Goal: Task Accomplishment & Management: Manage account settings

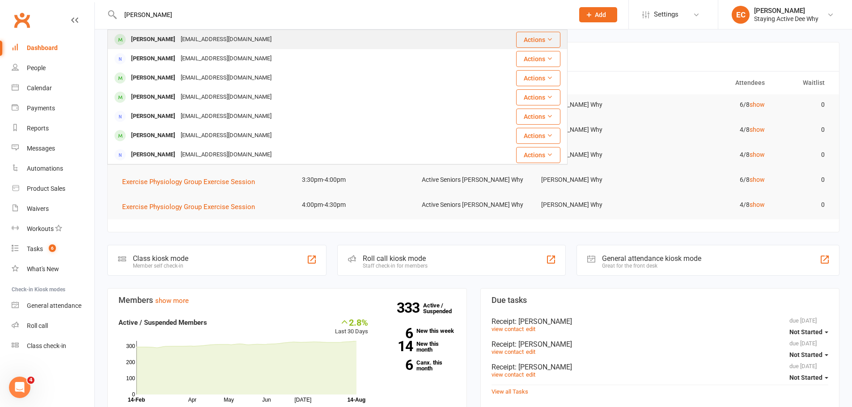
type input "leon crem"
click at [156, 39] on div "Robert John Cremer" at bounding box center [153, 39] width 50 height 13
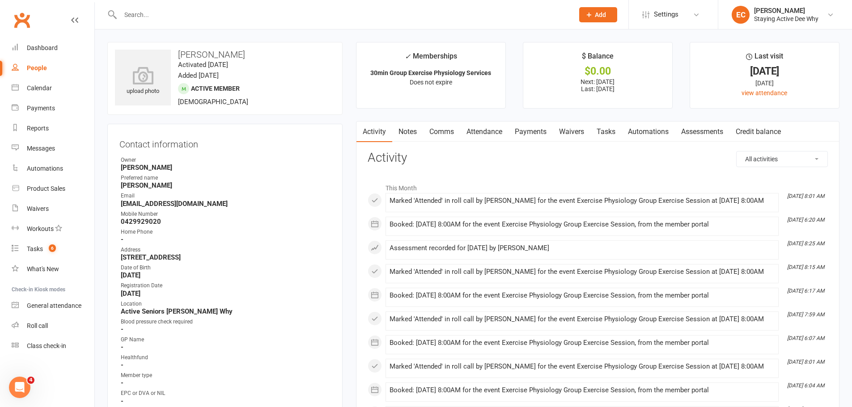
click at [486, 138] on link "Attendance" at bounding box center [484, 132] width 48 height 21
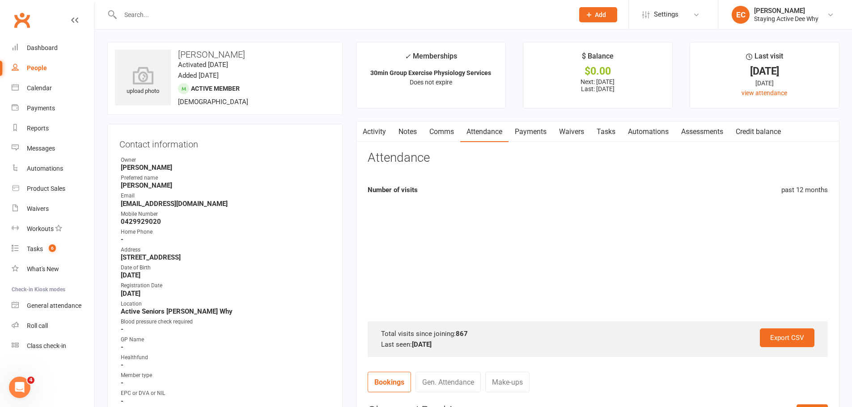
click at [729, 126] on link "Assessments" at bounding box center [702, 132] width 55 height 21
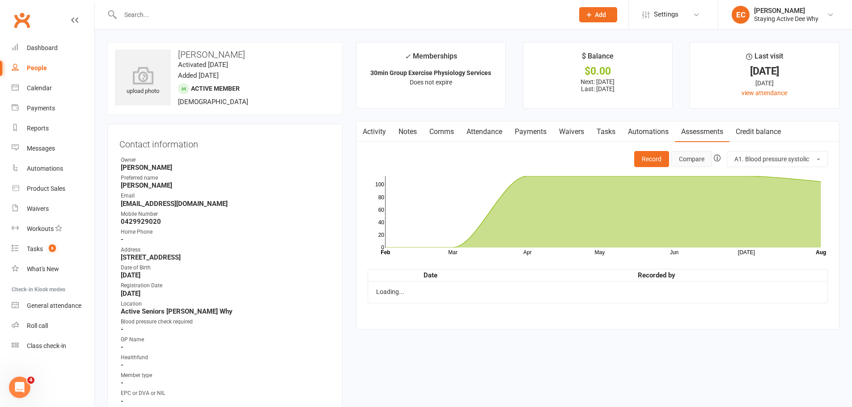
click at [698, 152] on div "Record Compare A1. Blood pressure systolic" at bounding box center [731, 159] width 194 height 16
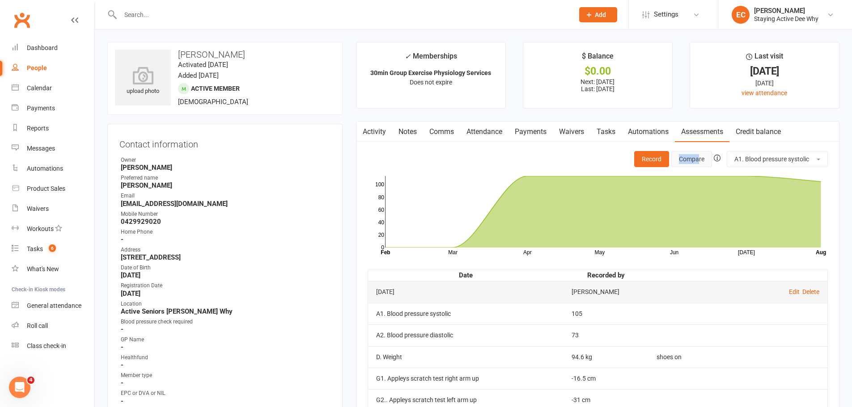
click at [698, 153] on button "Compare" at bounding box center [691, 159] width 41 height 16
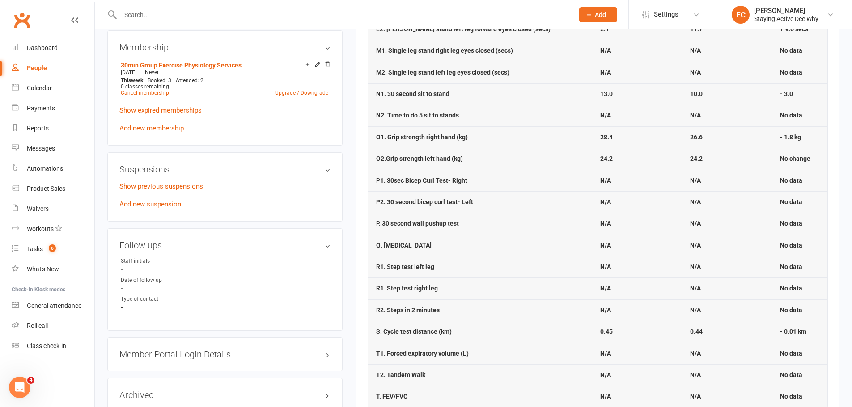
scroll to position [626, 0]
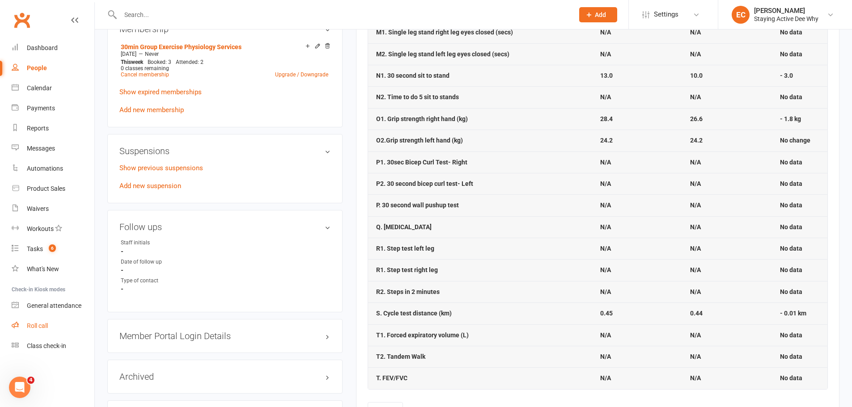
click at [50, 318] on link "Roll call" at bounding box center [53, 326] width 83 height 20
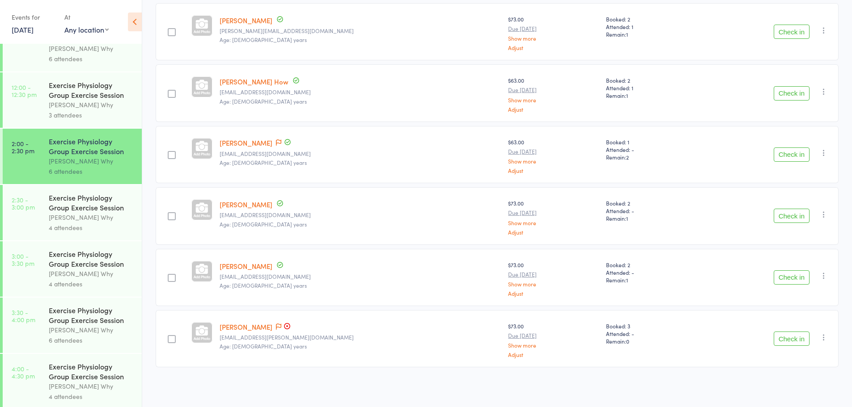
scroll to position [594, 0]
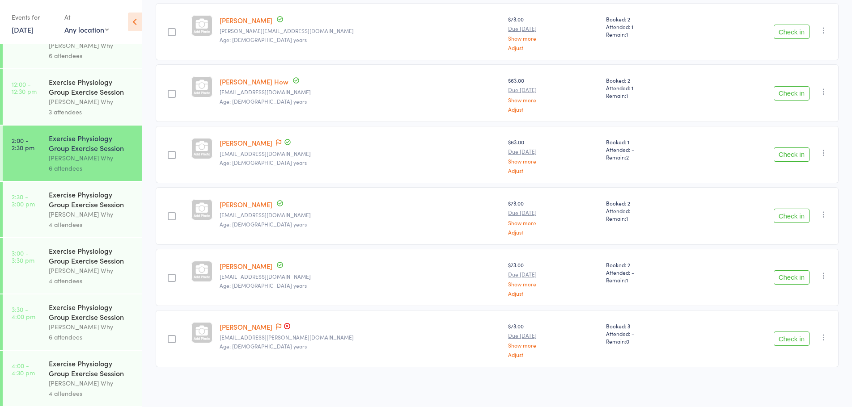
click at [75, 203] on div "Exercise Physiology Group Exercise Session" at bounding box center [91, 200] width 85 height 20
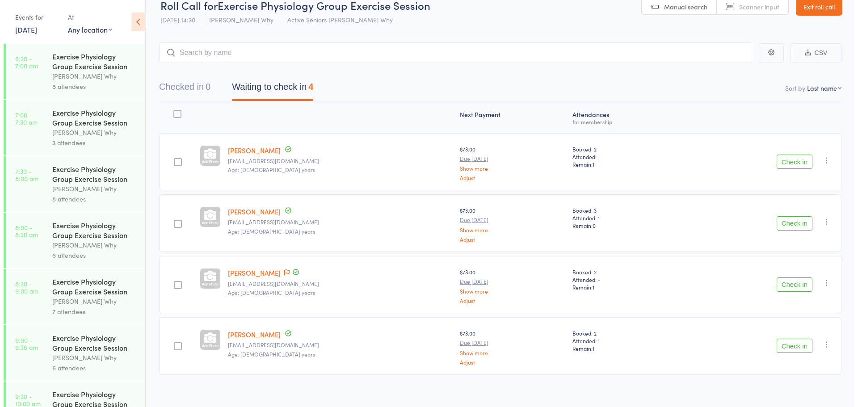
scroll to position [22, 0]
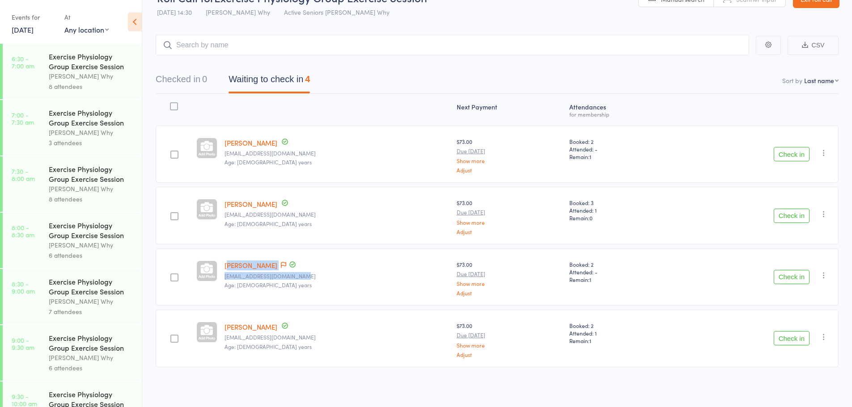
drag, startPoint x: 315, startPoint y: 272, endPoint x: 233, endPoint y: 269, distance: 81.9
click at [233, 269] on div "[PERSON_NAME] [EMAIL_ADDRESS][DOMAIN_NAME] Age: [DEMOGRAPHIC_DATA] years" at bounding box center [337, 277] width 232 height 57
drag, startPoint x: 317, startPoint y: 287, endPoint x: 267, endPoint y: 279, distance: 51.2
click at [309, 285] on small "Age: [DEMOGRAPHIC_DATA] years" at bounding box center [336, 285] width 225 height 6
drag, startPoint x: 222, startPoint y: 267, endPoint x: 274, endPoint y: 266, distance: 51.9
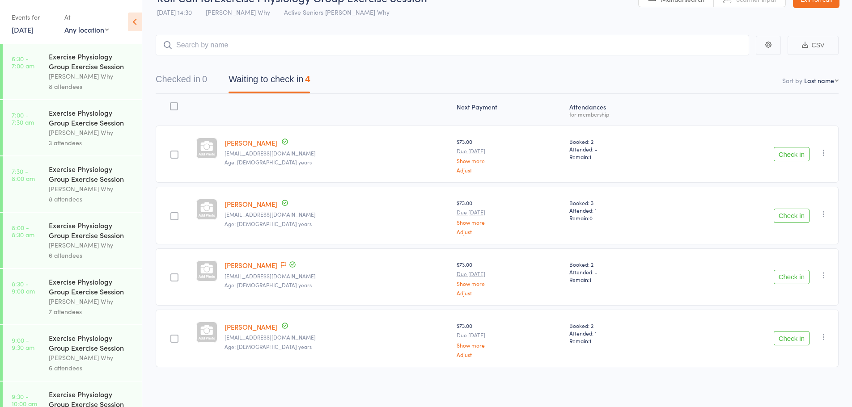
click at [274, 266] on member-row "[PERSON_NAME] [EMAIL_ADDRESS][DOMAIN_NAME] Age: [DEMOGRAPHIC_DATA] years $73.00…" at bounding box center [497, 277] width 683 height 57
copy member-row "[PERSON_NAME]"
click at [827, 277] on icon "button" at bounding box center [823, 275] width 9 height 9
click at [788, 357] on li "Remove" at bounding box center [792, 353] width 74 height 12
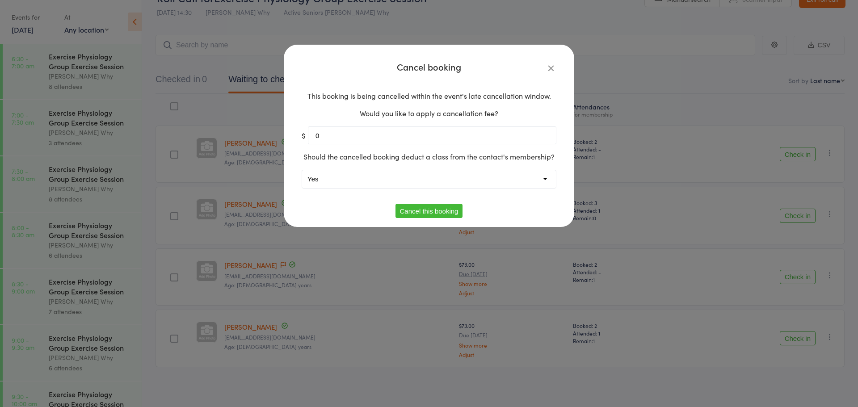
click at [378, 162] on div "Should the cancelled booking deduct a class from the contact's membership? Yes …" at bounding box center [429, 170] width 255 height 36
drag, startPoint x: 361, startPoint y: 183, endPoint x: 358, endPoint y: 187, distance: 4.8
click at [361, 183] on select "Yes No" at bounding box center [429, 179] width 254 height 18
select select "1"
click at [302, 170] on select "Yes No" at bounding box center [429, 179] width 254 height 18
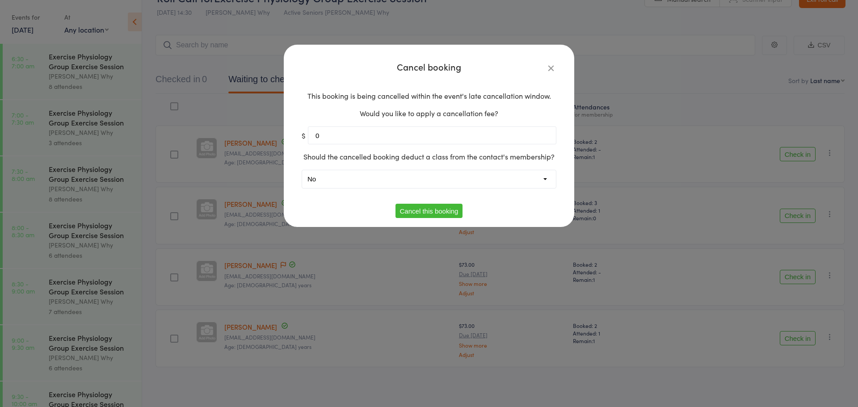
click at [424, 210] on button "Cancel this booking" at bounding box center [430, 211] width 68 height 14
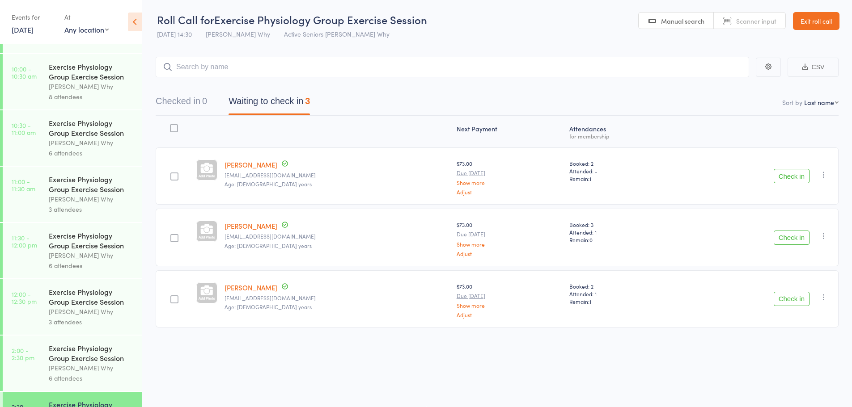
scroll to position [536, 0]
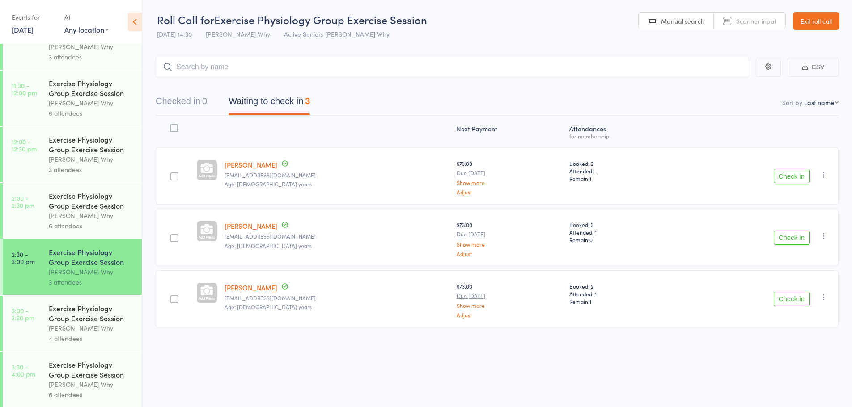
click at [76, 216] on div "[PERSON_NAME] Why" at bounding box center [91, 216] width 85 height 10
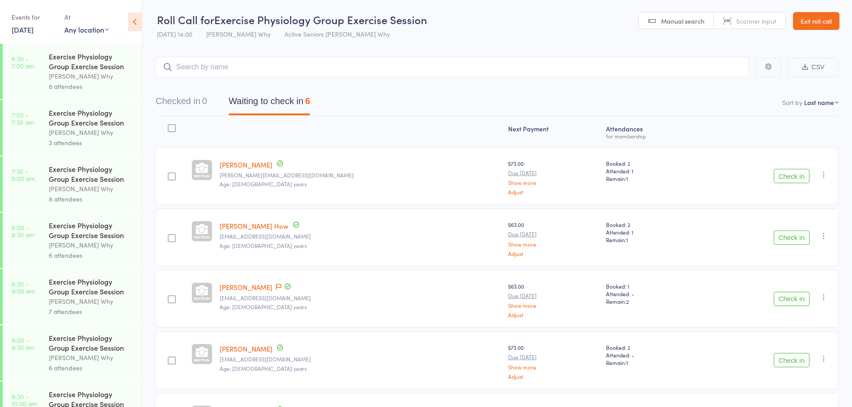
click at [242, 70] on input "search" at bounding box center [452, 67] width 593 height 21
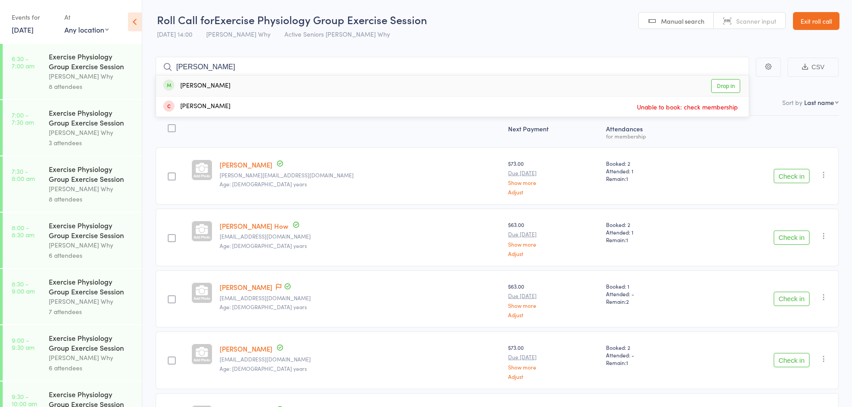
type input "[PERSON_NAME]"
click at [195, 84] on div "[PERSON_NAME]" at bounding box center [196, 86] width 67 height 10
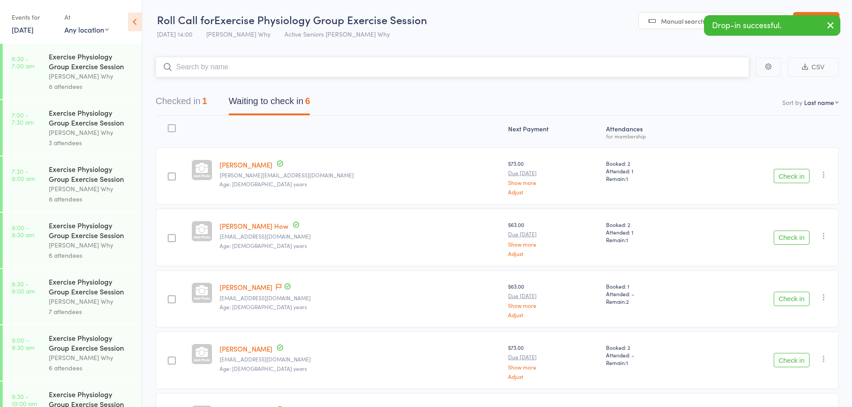
click at [198, 102] on button "Checked in 1" at bounding box center [181, 104] width 51 height 24
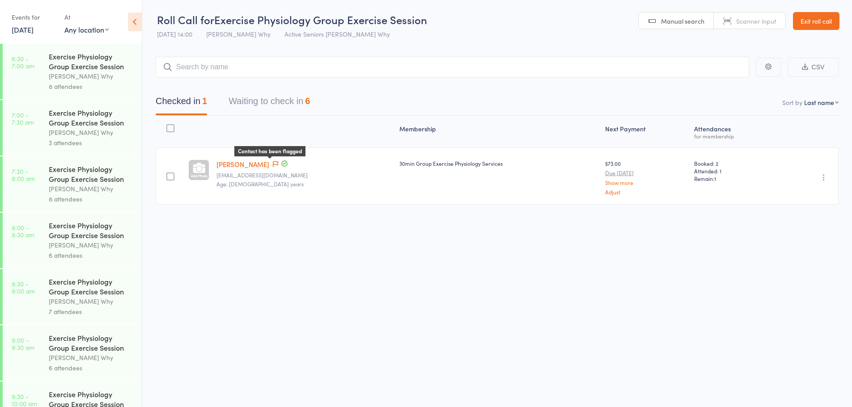
click at [273, 166] on icon at bounding box center [275, 164] width 5 height 6
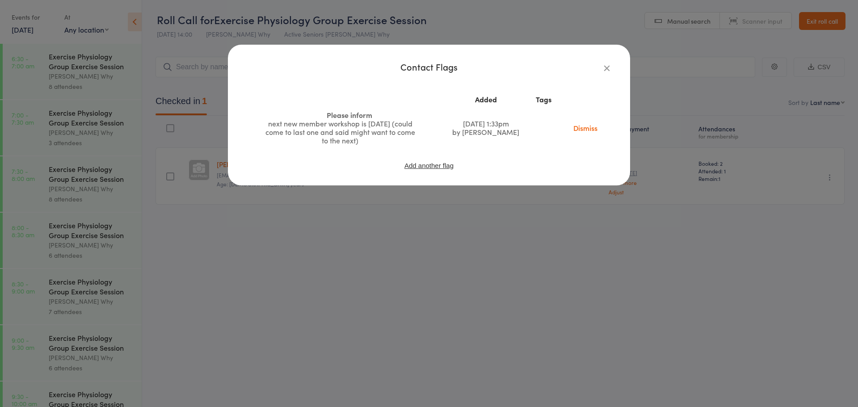
drag, startPoint x: 604, startPoint y: 71, endPoint x: 617, endPoint y: 66, distance: 13.7
click at [607, 71] on icon "button" at bounding box center [607, 68] width 10 height 10
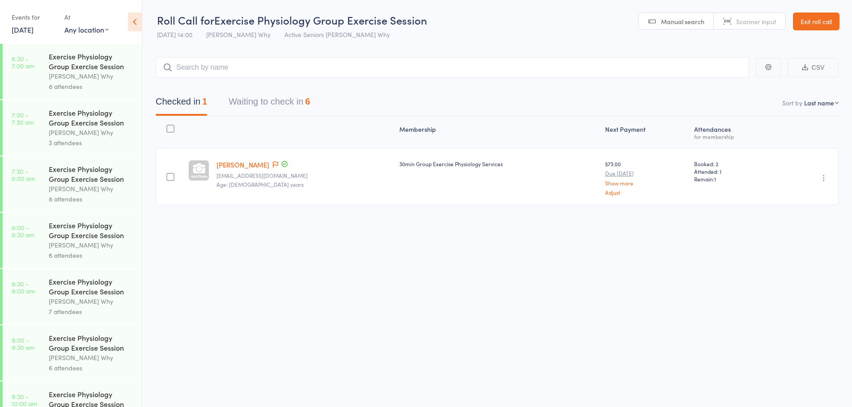
click at [825, 17] on link "Exit roll call" at bounding box center [816, 22] width 46 height 18
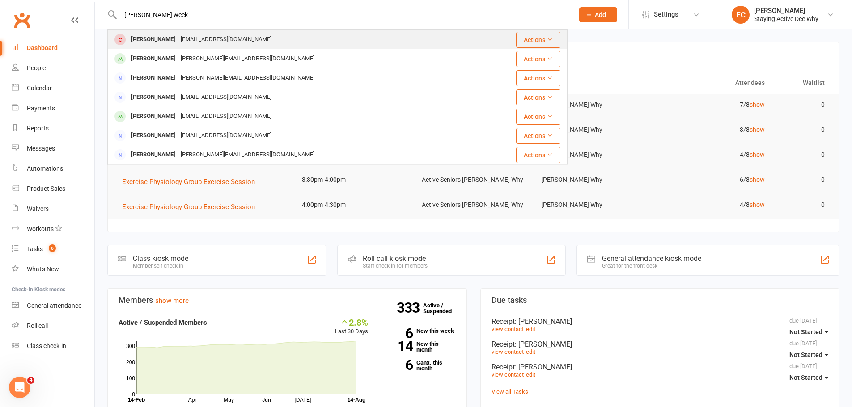
type input "[PERSON_NAME] week"
click at [118, 39] on span at bounding box center [119, 39] width 11 height 11
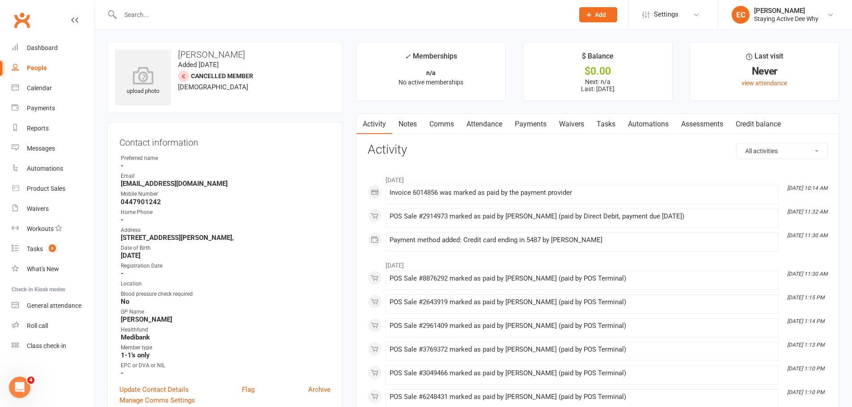
click at [543, 123] on link "Payments" at bounding box center [530, 124] width 44 height 21
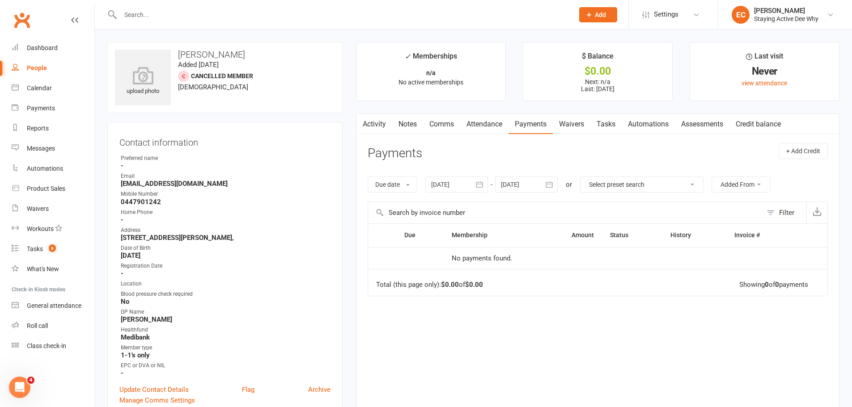
click at [449, 188] on div at bounding box center [456, 185] width 63 height 16
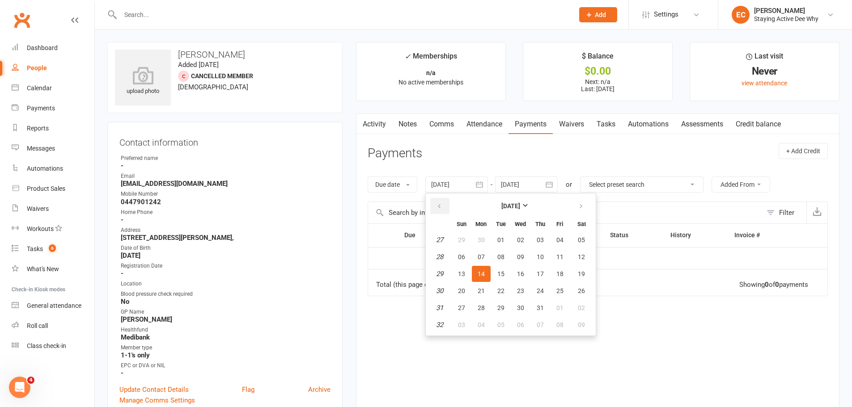
click at [442, 204] on icon "button" at bounding box center [439, 206] width 6 height 7
click at [461, 239] on span "01" at bounding box center [461, 239] width 7 height 7
type input "01 Jun 2025"
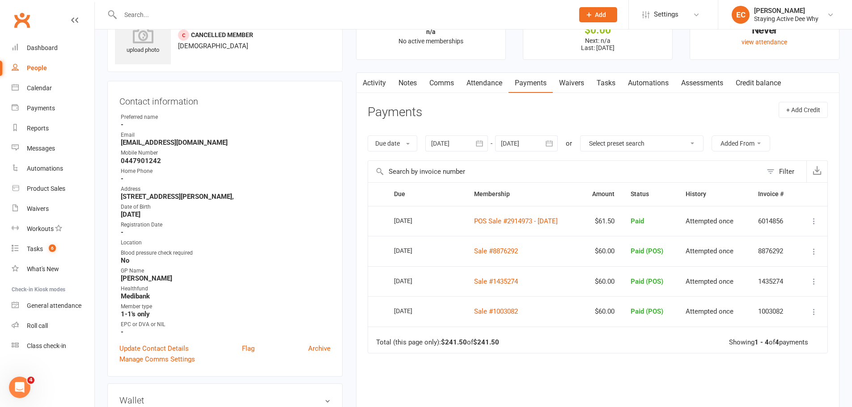
scroll to position [89, 0]
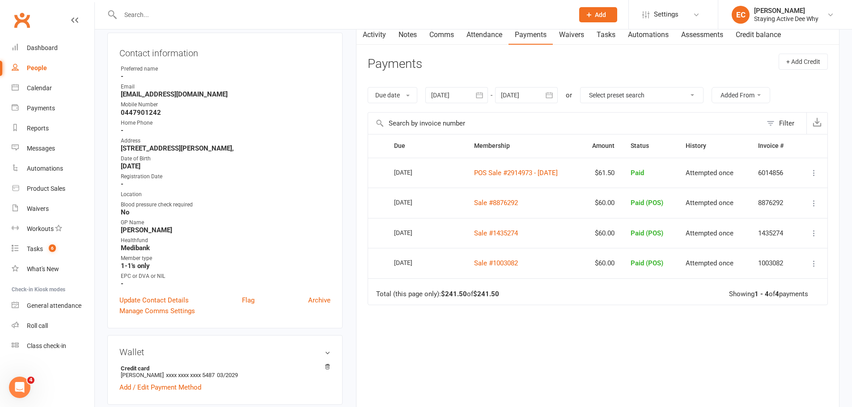
click at [305, 17] on input "text" at bounding box center [343, 14] width 450 height 13
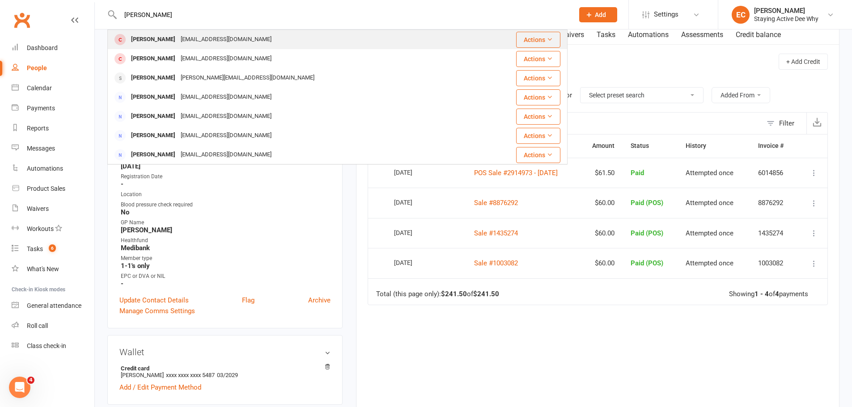
type input "maria bull"
click at [126, 40] on div at bounding box center [120, 39] width 17 height 15
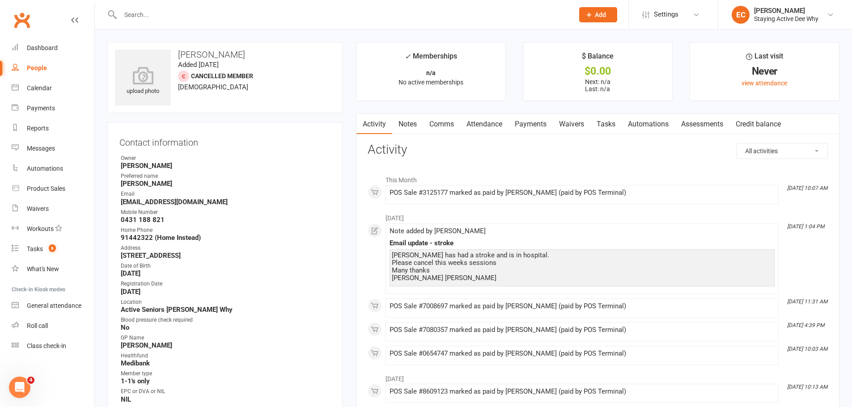
click at [536, 125] on link "Payments" at bounding box center [530, 124] width 44 height 21
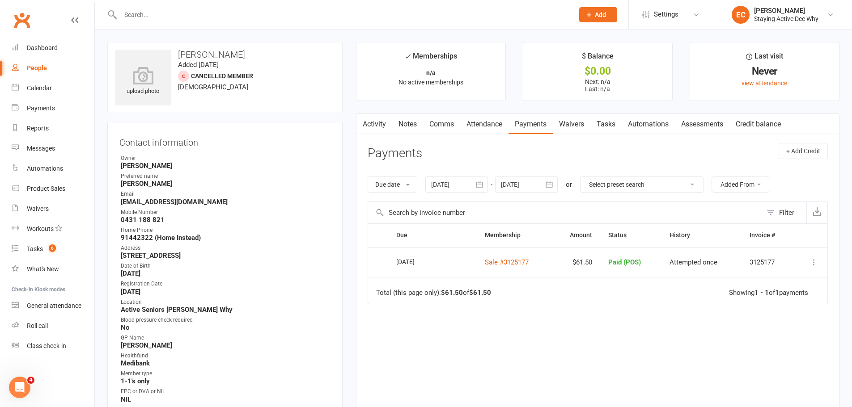
click at [454, 181] on div at bounding box center [456, 185] width 63 height 16
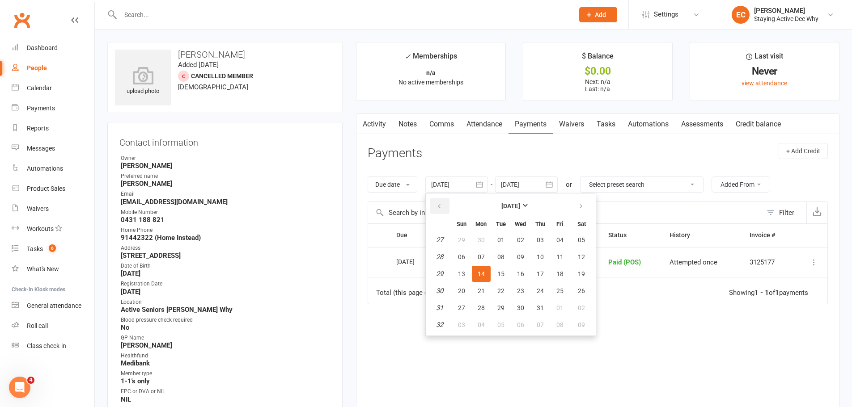
click at [438, 204] on icon "button" at bounding box center [439, 206] width 6 height 7
click at [459, 238] on button "01" at bounding box center [461, 240] width 19 height 16
type input "01 Jun 2025"
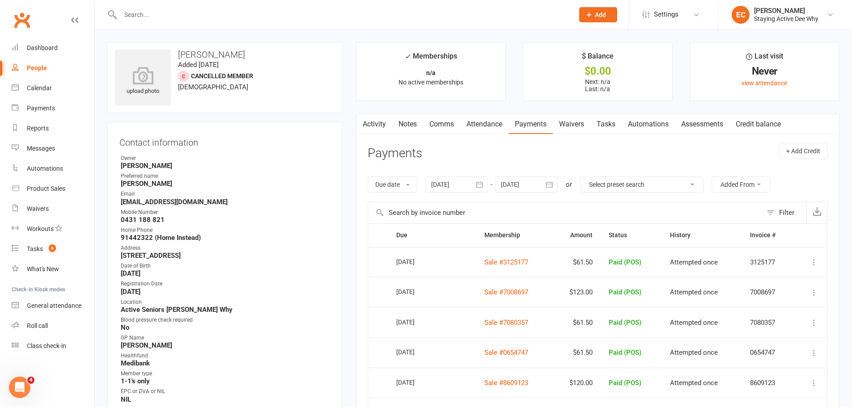
click at [241, 16] on input "text" at bounding box center [343, 14] width 450 height 13
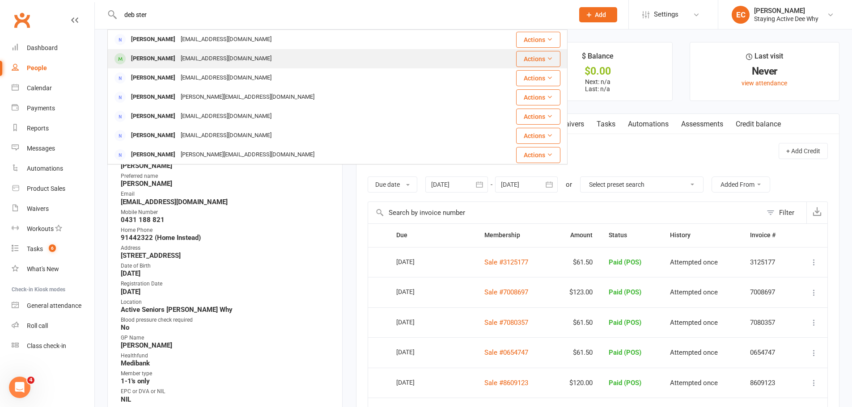
type input "deb ster"
click at [135, 56] on div "[PERSON_NAME]" at bounding box center [153, 58] width 50 height 13
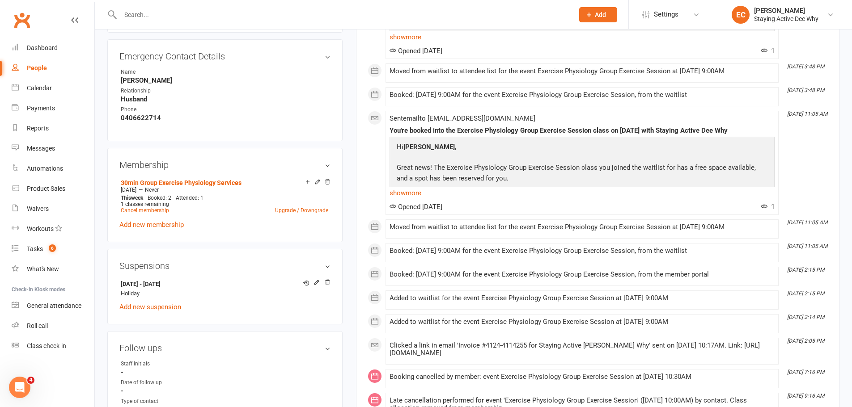
scroll to position [536, 0]
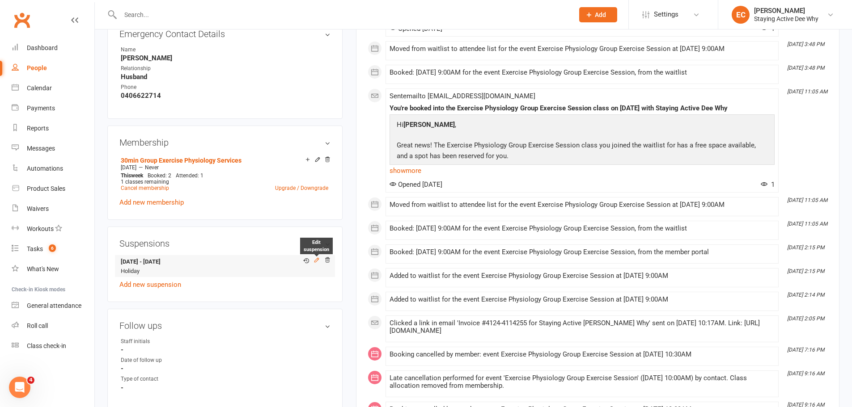
click at [314, 261] on icon at bounding box center [316, 260] width 4 height 4
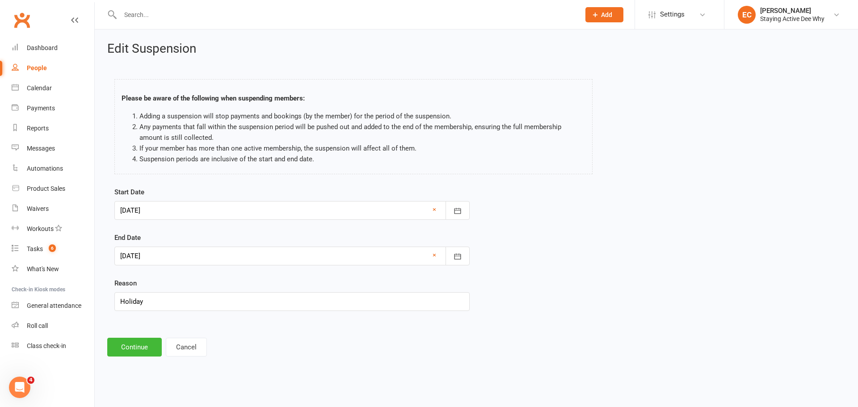
click at [206, 214] on div at bounding box center [291, 210] width 355 height 19
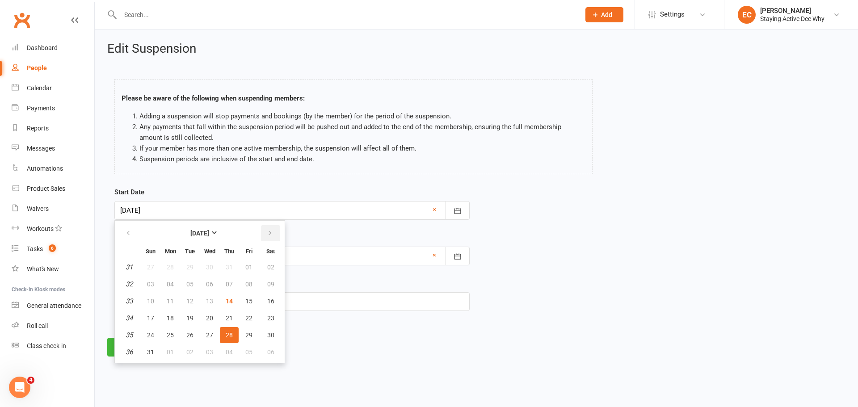
click at [267, 232] on icon "button" at bounding box center [270, 233] width 6 height 7
click at [249, 299] on span "19" at bounding box center [248, 301] width 7 height 7
type input "19 Sep 2025"
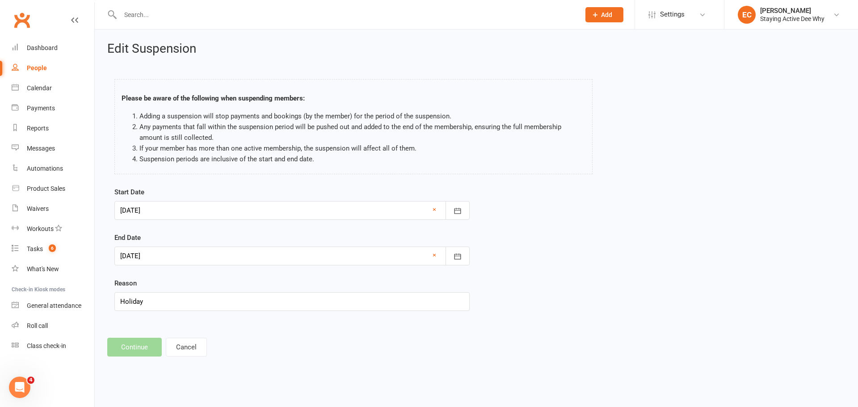
click at [211, 256] on div at bounding box center [291, 256] width 355 height 19
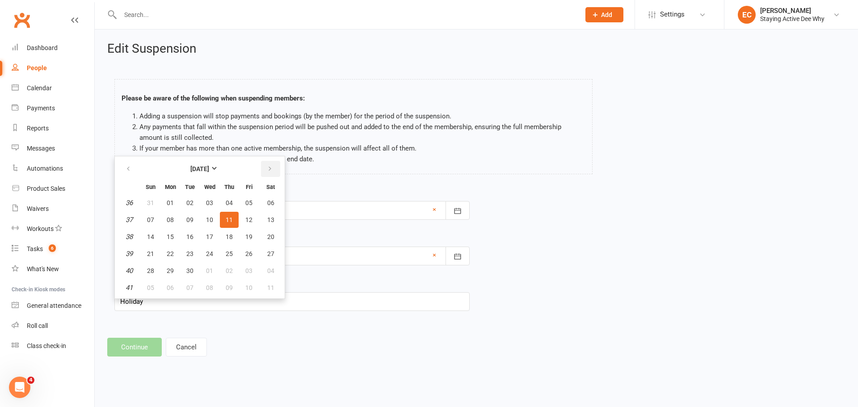
click at [271, 170] on icon "button" at bounding box center [270, 168] width 6 height 7
click at [127, 169] on icon "button" at bounding box center [128, 168] width 6 height 7
click at [226, 273] on span "02" at bounding box center [229, 270] width 7 height 7
type input "02 Oct 2025"
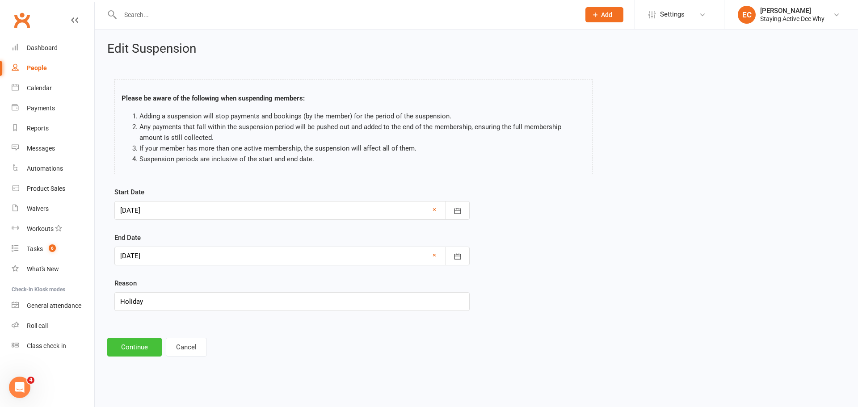
click at [128, 349] on button "Continue" at bounding box center [134, 347] width 55 height 19
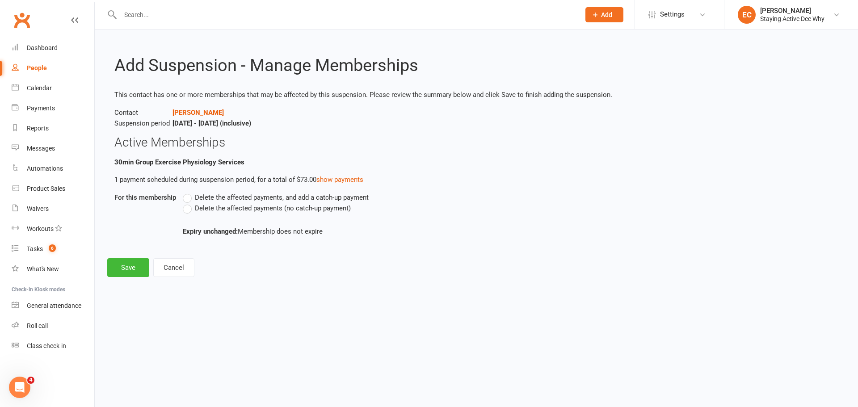
click at [206, 214] on div "Delete the affected payments, and add a catch-up payment Delete the affected pa…" at bounding box center [417, 214] width 483 height 45
click at [220, 204] on span "Delete the affected payments (no catch-up payment)" at bounding box center [273, 207] width 156 height 9
click at [189, 203] on input "Delete the affected payments (no catch-up payment)" at bounding box center [186, 203] width 6 height 0
click at [135, 267] on button "Save" at bounding box center [128, 267] width 42 height 19
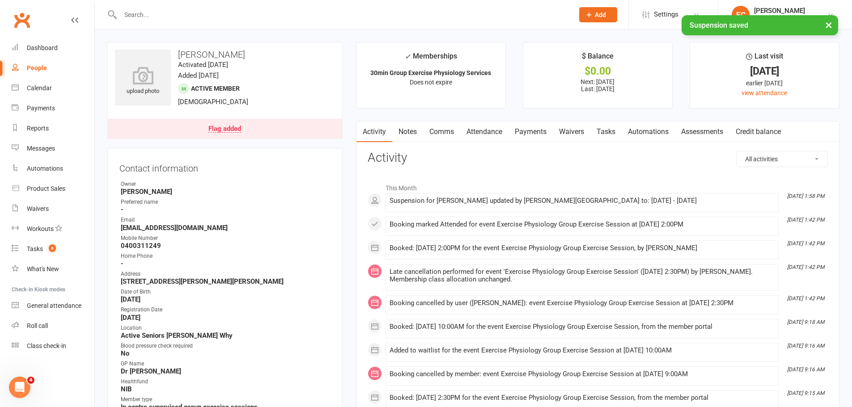
click at [529, 127] on link "Payments" at bounding box center [530, 132] width 44 height 21
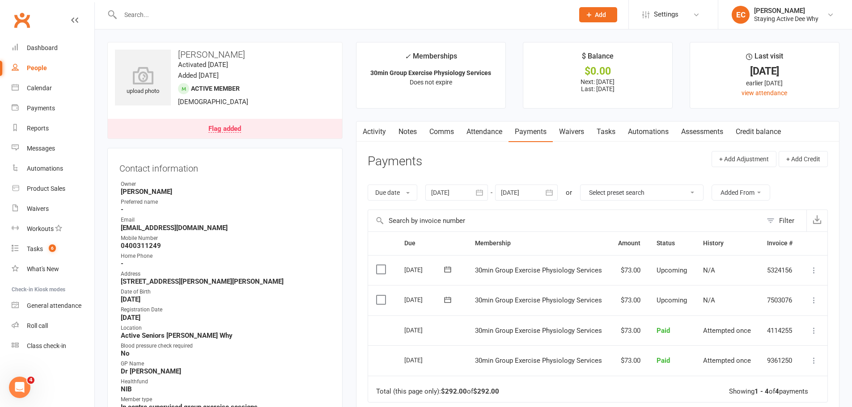
click at [130, 14] on input "text" at bounding box center [343, 14] width 450 height 13
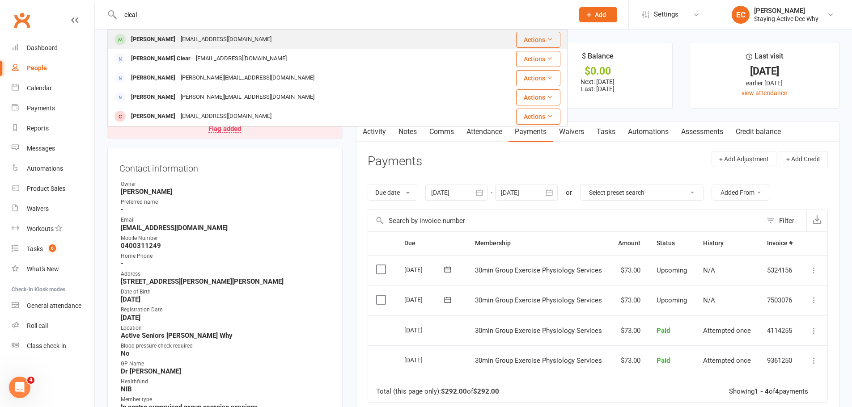
type input "cleal"
click at [154, 33] on div "Bob Cleal" at bounding box center [153, 39] width 50 height 13
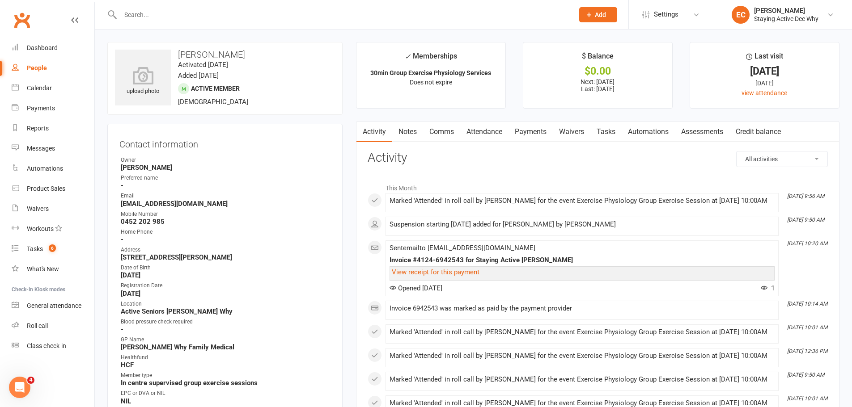
click at [490, 137] on link "Attendance" at bounding box center [484, 132] width 48 height 21
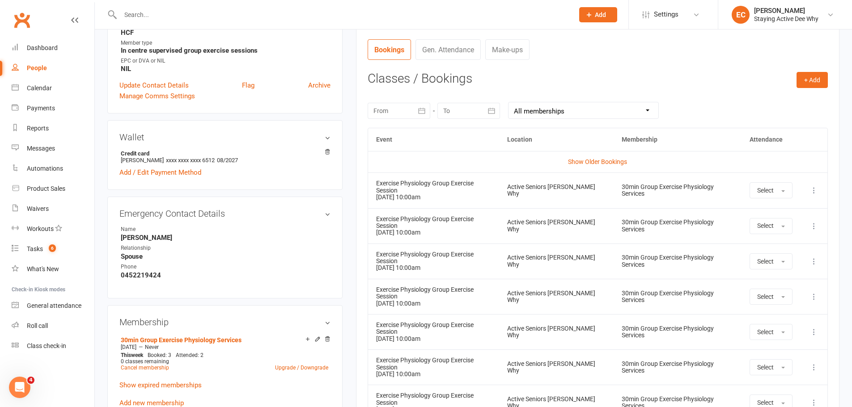
scroll to position [358, 0]
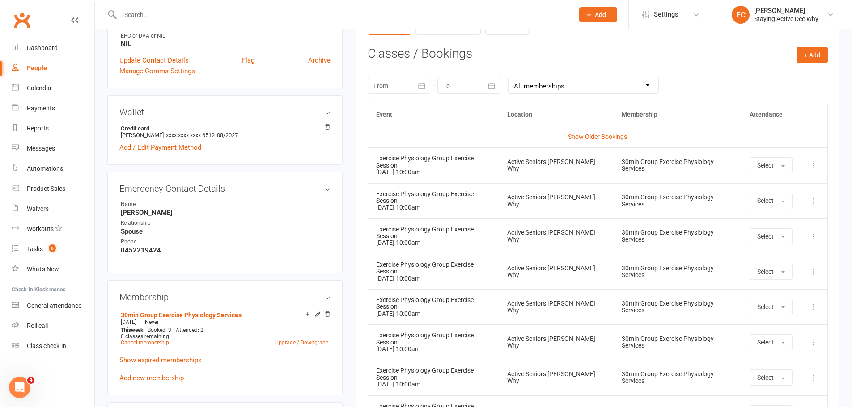
click at [818, 167] on button at bounding box center [813, 165] width 11 height 11
click at [762, 217] on link "Remove booking" at bounding box center [774, 219] width 89 height 18
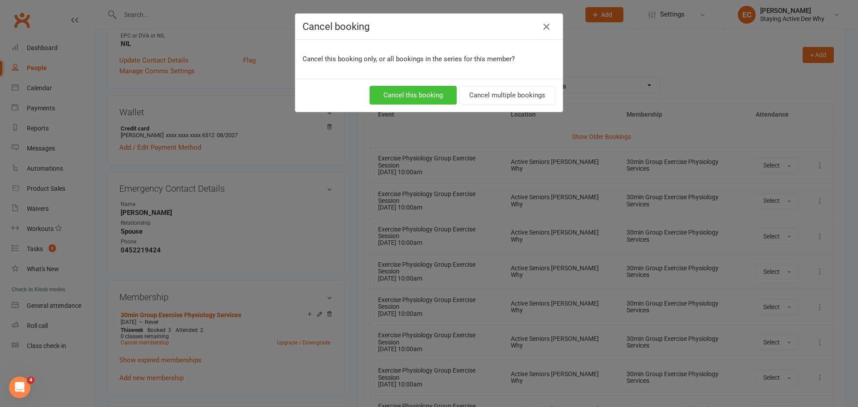
click at [421, 96] on button "Cancel this booking" at bounding box center [413, 95] width 87 height 19
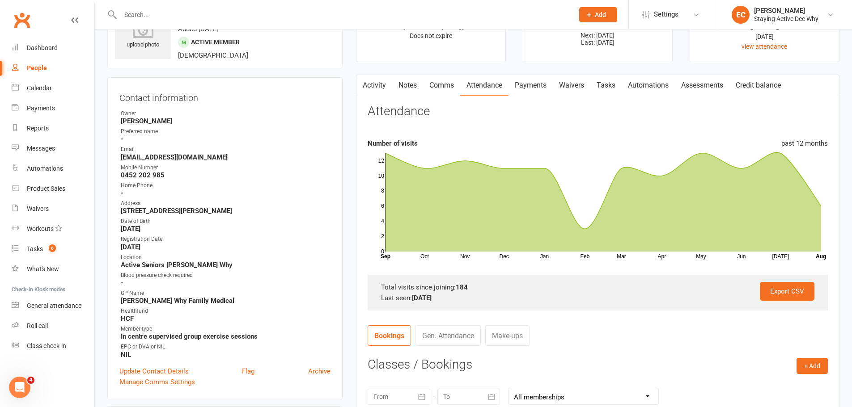
scroll to position [45, 0]
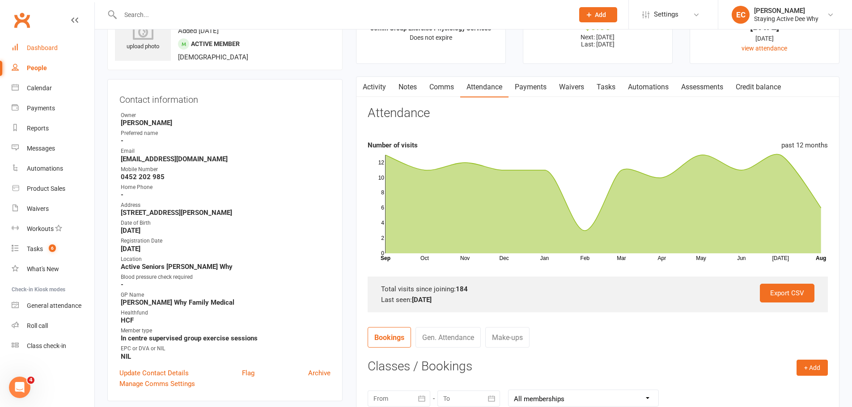
click at [41, 43] on link "Dashboard" at bounding box center [53, 48] width 83 height 20
